Goal: Ask a question

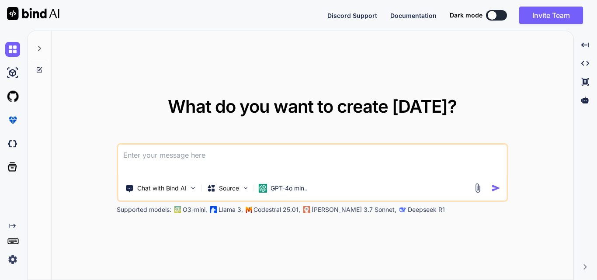
type textarea "x"
click at [15, 259] on img at bounding box center [12, 259] width 15 height 15
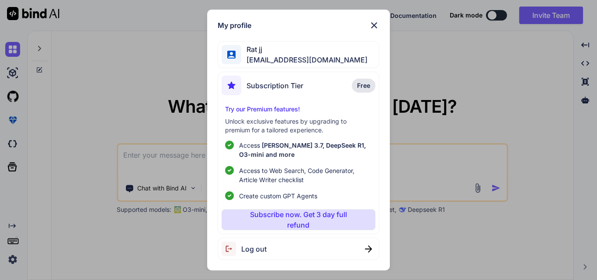
click at [142, 81] on div "My profile Rat jj [EMAIL_ADDRESS][DOMAIN_NAME] Subscription Tier Free Try our P…" at bounding box center [298, 140] width 597 height 280
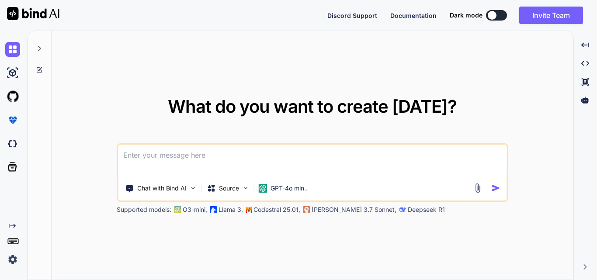
click at [169, 161] on textarea at bounding box center [312, 161] width 388 height 32
paste textarea "Write the code in asp net core API to detect the image object with in it so use…"
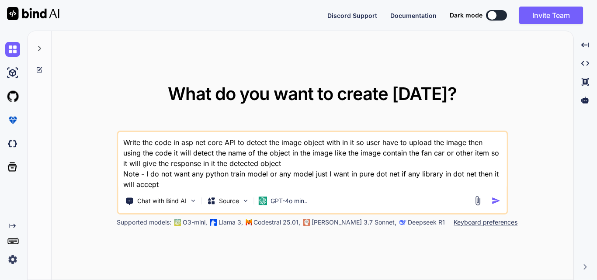
drag, startPoint x: 147, startPoint y: 175, endPoint x: 159, endPoint y: 183, distance: 14.4
click at [159, 183] on textarea "Write the code in asp net core API to detect the image object with in it so use…" at bounding box center [312, 161] width 388 height 58
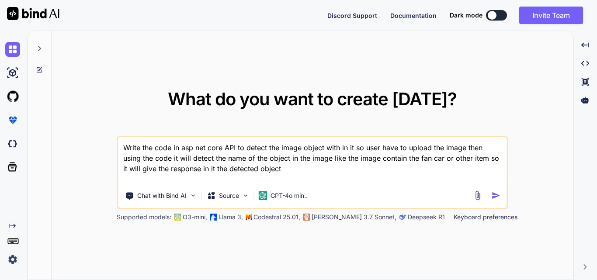
paste textarea "I do not want any python train model or any model just I want in pure dot net i…"
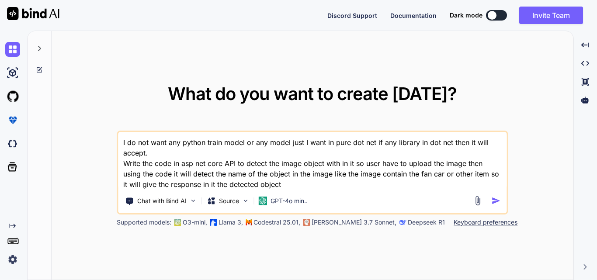
click at [146, 152] on textarea "I do not want any python train model or any model just I want in pure dot net i…" at bounding box center [312, 161] width 388 height 58
type textarea "I do not want any python train model or any model just I want in pure dot net i…"
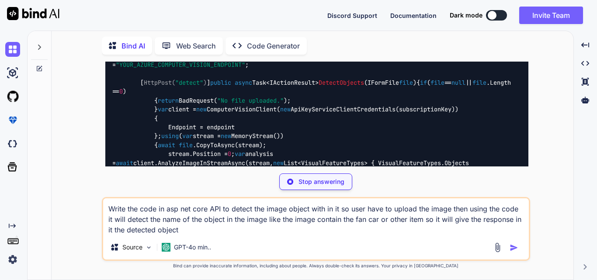
scroll to position [451, 0]
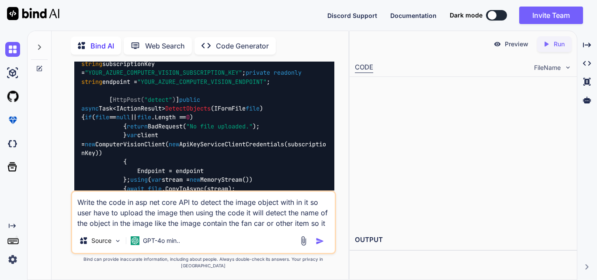
click at [182, 228] on textarea "Write the code in asp net core API to detect the image object with in it so use…" at bounding box center [203, 210] width 262 height 37
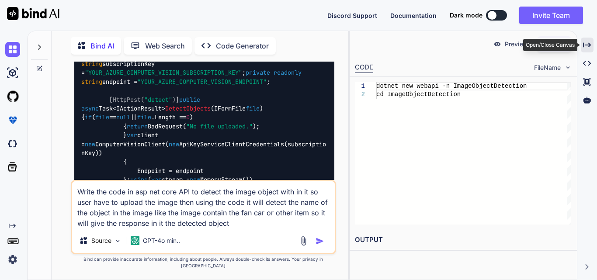
click at [587, 43] on icon "Created with Pixso." at bounding box center [587, 45] width 8 height 8
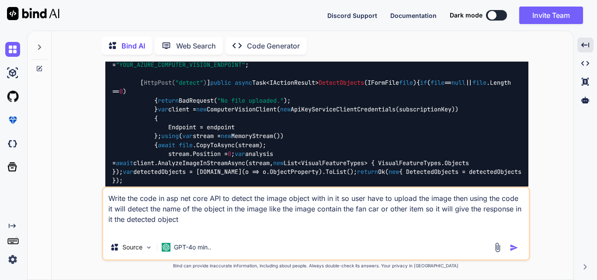
drag, startPoint x: 183, startPoint y: 219, endPoint x: 109, endPoint y: 200, distance: 76.6
click at [109, 200] on textarea "Write the code in asp net core API to detect the image object with in it so use…" at bounding box center [315, 211] width 425 height 47
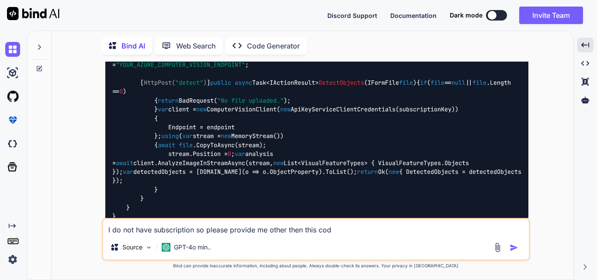
type textarea "I do not have subscription so please provide me other then this code"
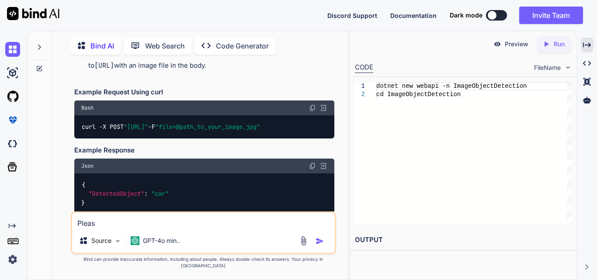
scroll to position [2563, 0]
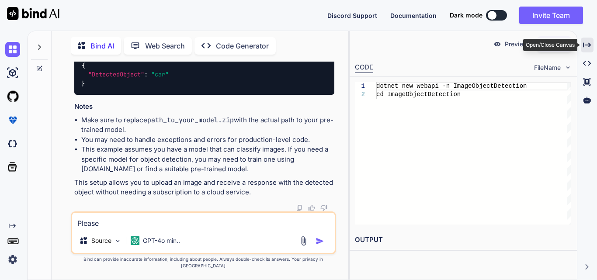
click at [592, 43] on div "Created with Pixso." at bounding box center [586, 45] width 13 height 15
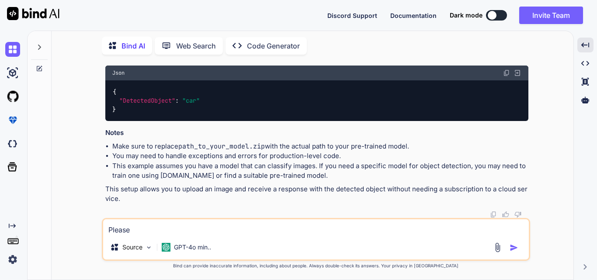
click at [248, 230] on textarea "Please" at bounding box center [315, 227] width 425 height 16
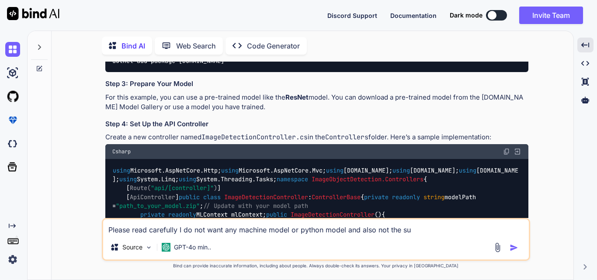
scroll to position [1448, 0]
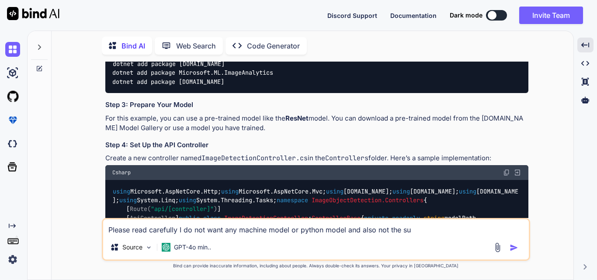
drag, startPoint x: 190, startPoint y: 82, endPoint x: 346, endPoint y: 84, distance: 155.5
copy p "Azure Cognitive Services or any other paid service"
drag, startPoint x: 401, startPoint y: 232, endPoint x: 414, endPoint y: 231, distance: 12.7
click at [414, 231] on textarea "Please read carefully I do not want any machine model or python model and also …" at bounding box center [315, 227] width 425 height 16
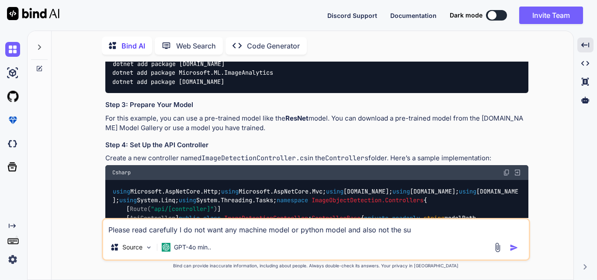
paste textarea "Azure Cognitive Services or any other paid service"
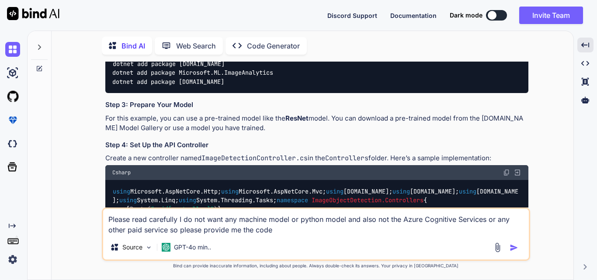
type textarea "Please read carefully I do not want any machine model or python model and also …"
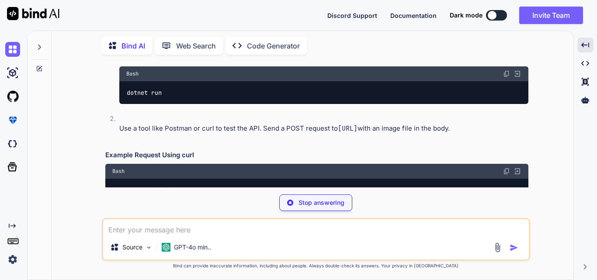
scroll to position [3151, 0]
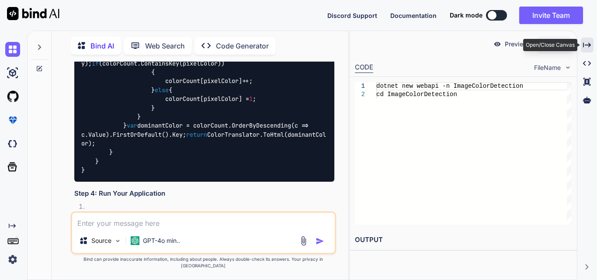
click at [590, 48] on icon "Created with Pixso." at bounding box center [587, 45] width 8 height 8
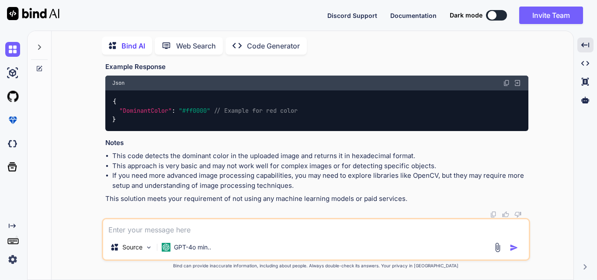
scroll to position [3253, 0]
